Goal: Task Accomplishment & Management: Manage account settings

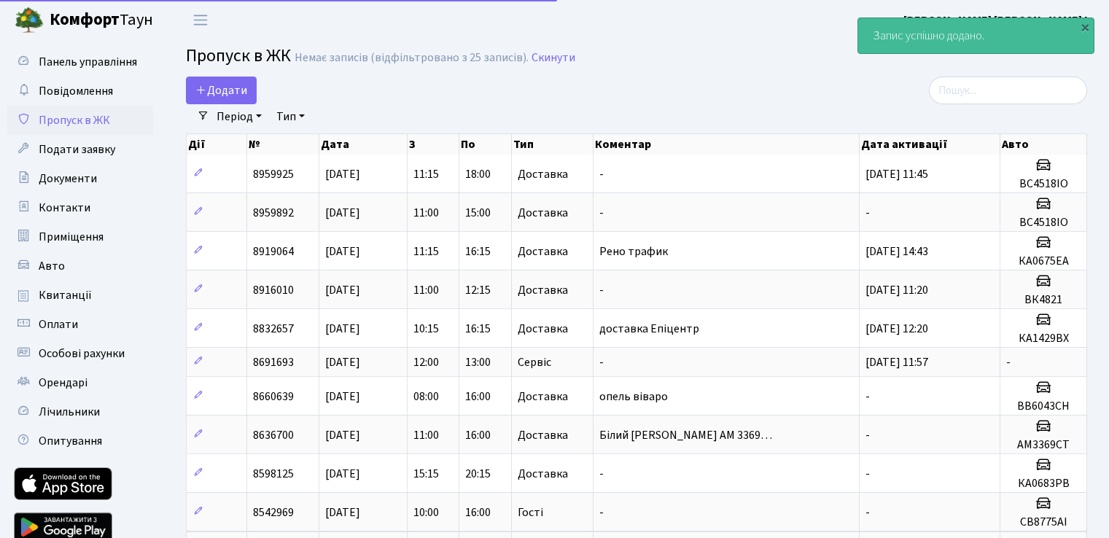
select select "25"
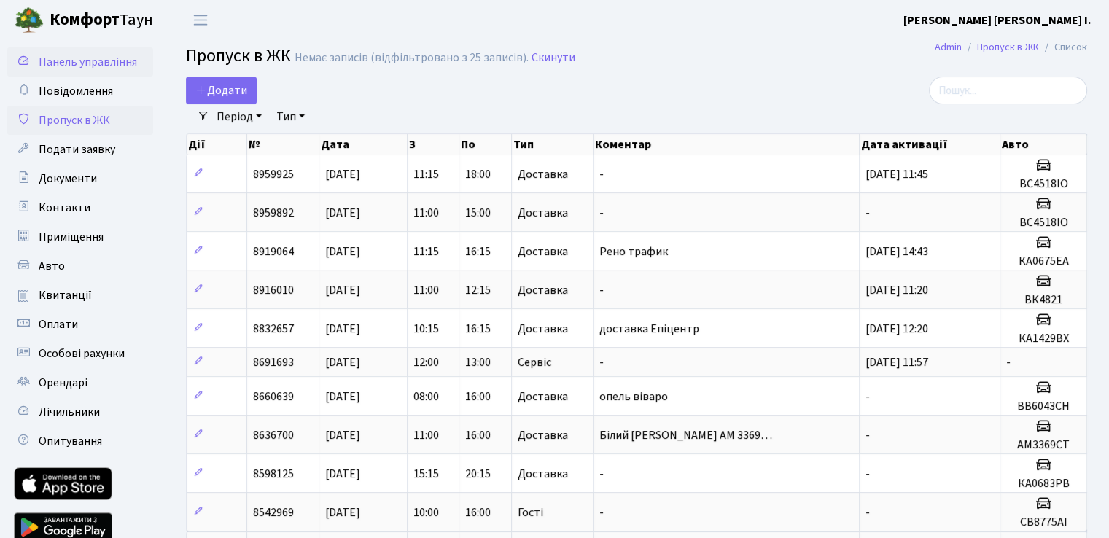
click at [108, 65] on span "Панель управління" at bounding box center [88, 62] width 98 height 16
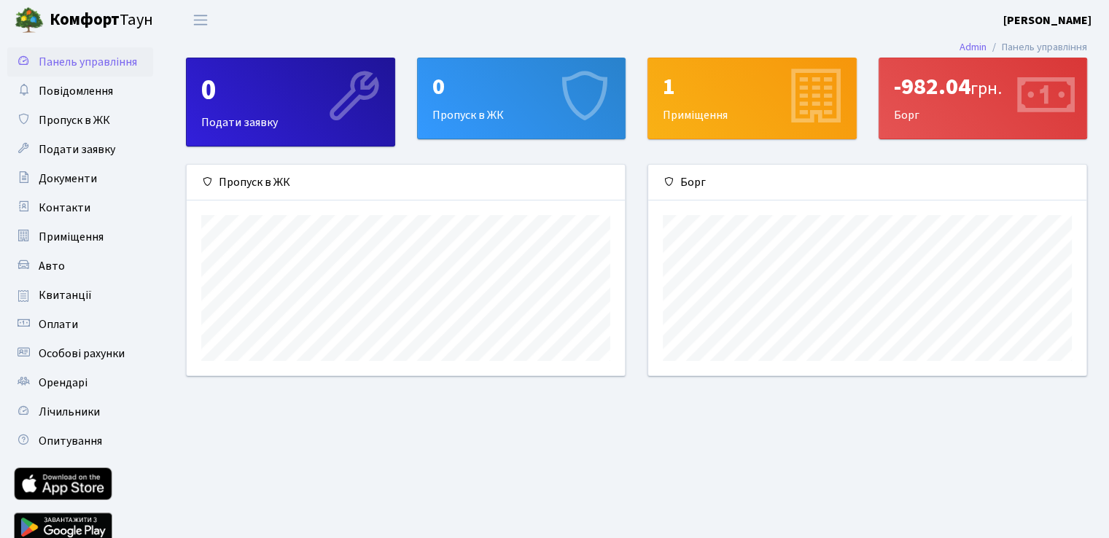
scroll to position [210, 437]
click at [63, 325] on span "Оплати" at bounding box center [58, 324] width 39 height 16
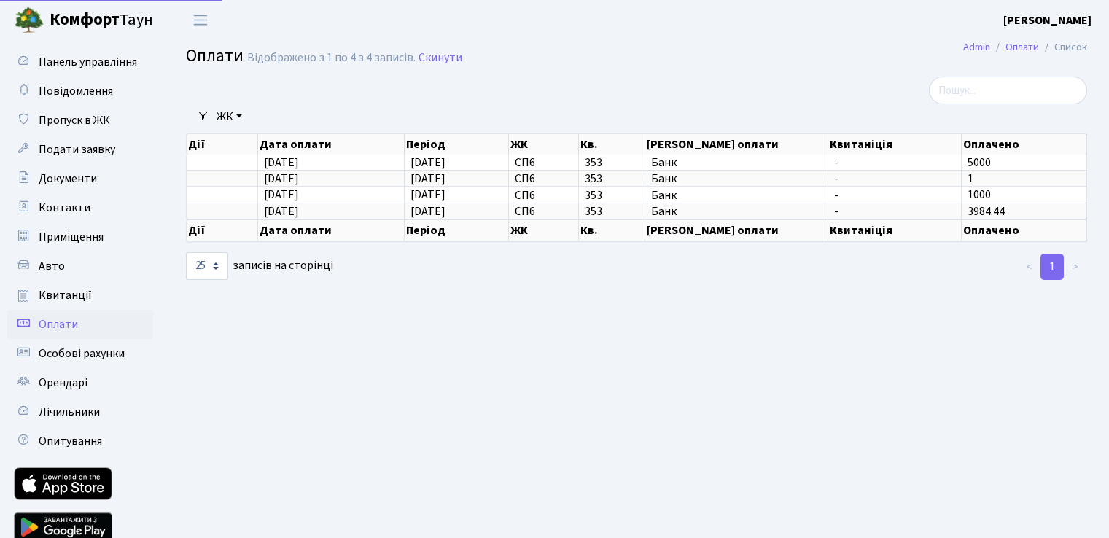
select select "25"
drag, startPoint x: 979, startPoint y: 164, endPoint x: 605, endPoint y: 353, distance: 419.2
click at [605, 353] on main "Admin Оплати Список Оплати Відображено з 1 по 4 з 4 записів. Скинути Фільтри ЖК…" at bounding box center [636, 300] width 945 height 521
click at [69, 65] on span "Панель управління" at bounding box center [88, 62] width 98 height 16
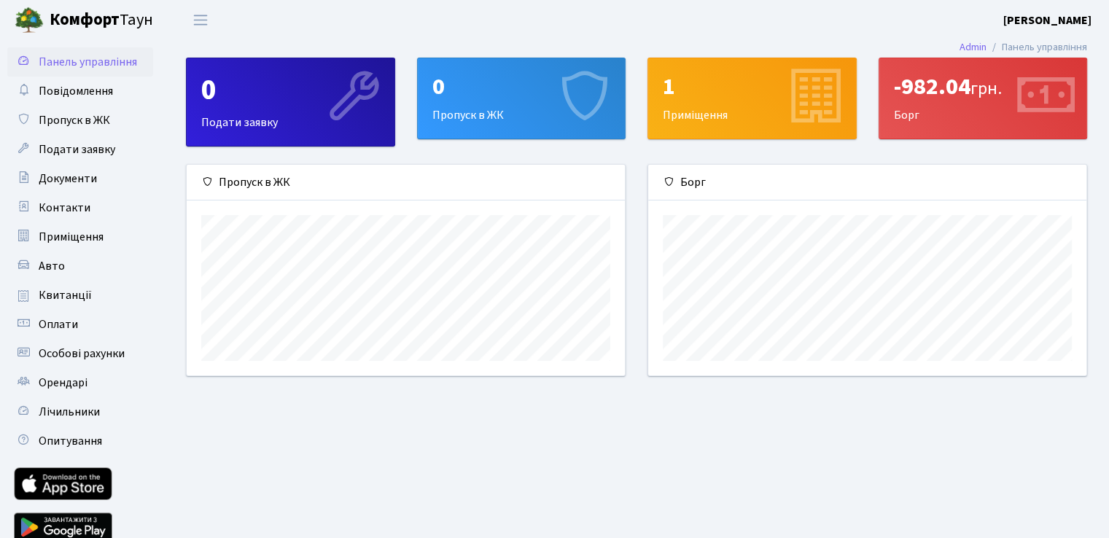
scroll to position [210, 437]
click at [48, 299] on span "Квитанції" at bounding box center [65, 295] width 53 height 16
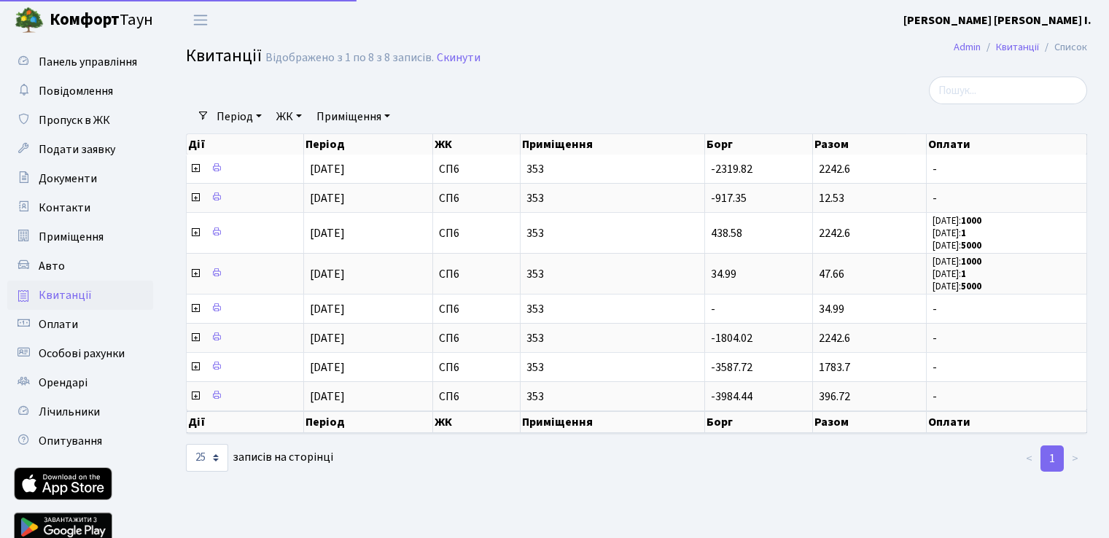
select select "25"
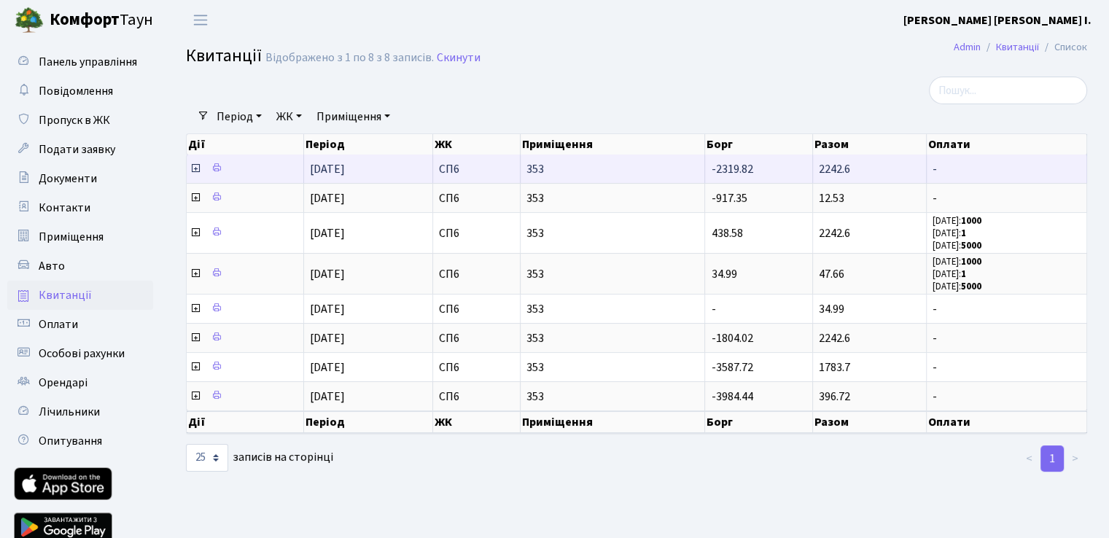
click at [195, 167] on icon at bounding box center [195, 169] width 12 height 12
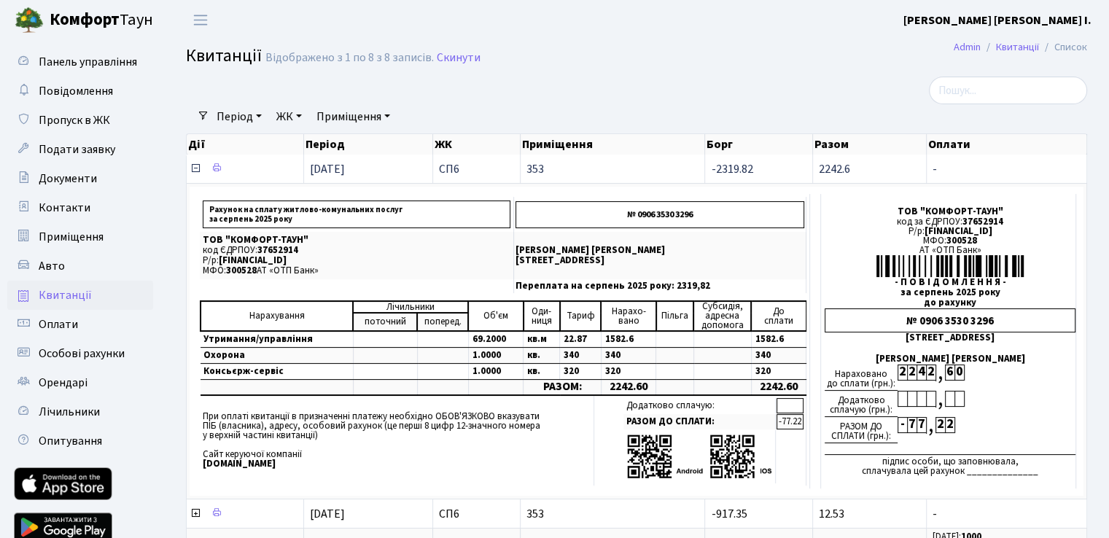
click at [192, 163] on icon at bounding box center [195, 169] width 12 height 12
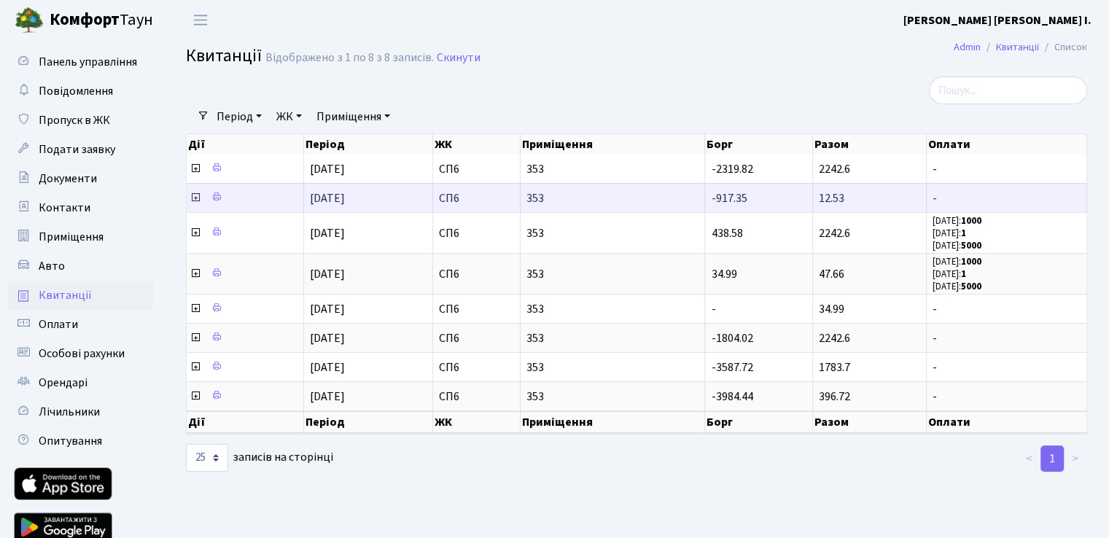
click at [195, 199] on icon at bounding box center [195, 198] width 12 height 12
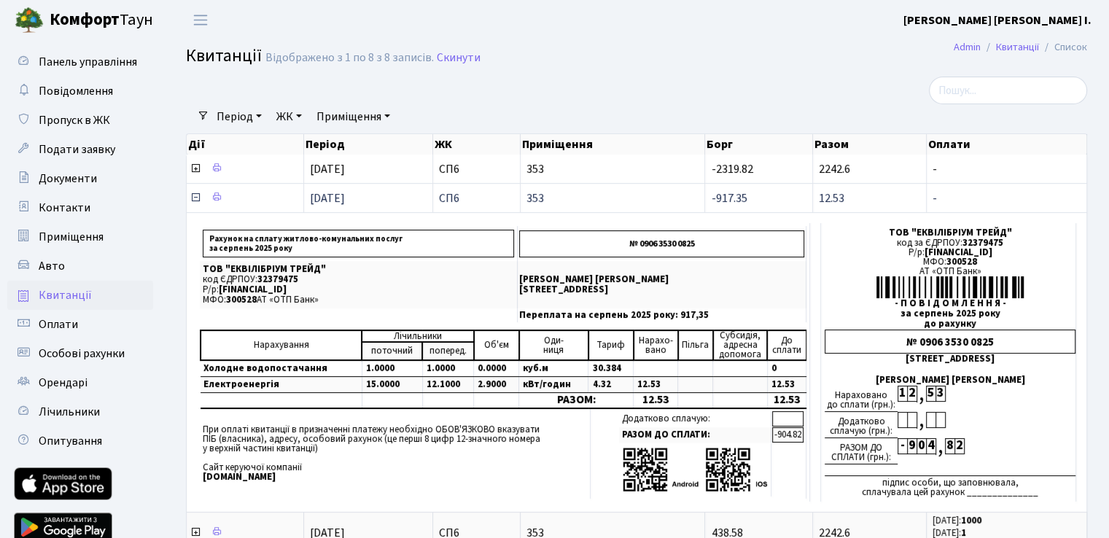
click at [195, 199] on icon at bounding box center [195, 198] width 12 height 12
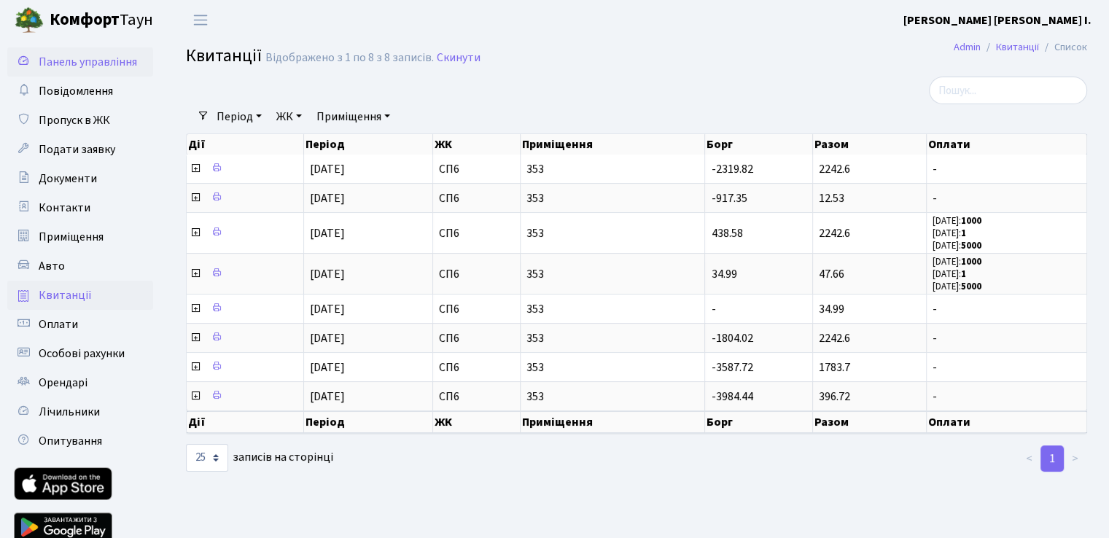
click at [111, 54] on span "Панель управління" at bounding box center [88, 62] width 98 height 16
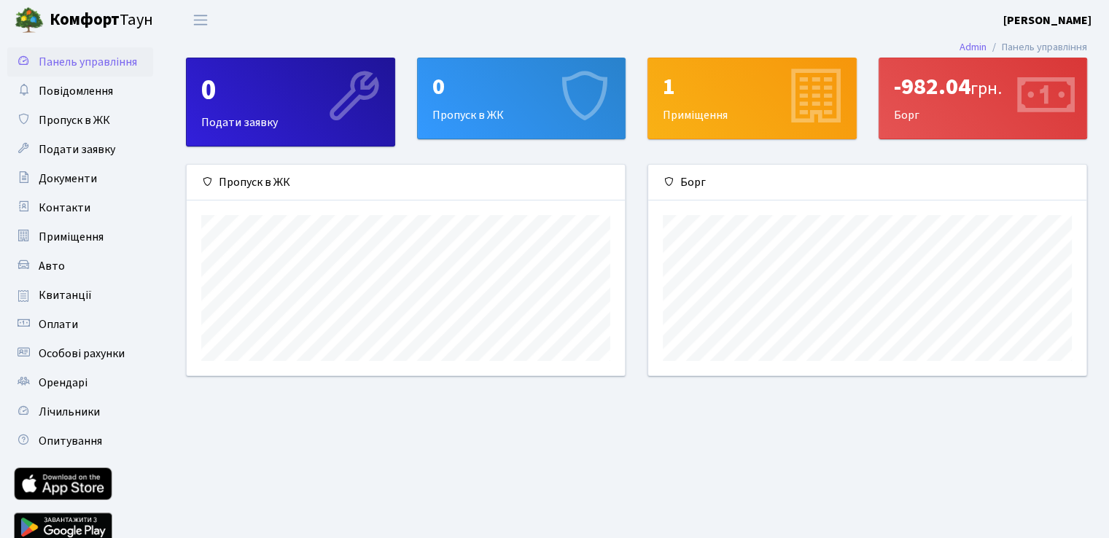
scroll to position [210, 437]
click at [764, 385] on div "Борг" at bounding box center [866, 279] width 461 height 230
